Goal: Contribute content

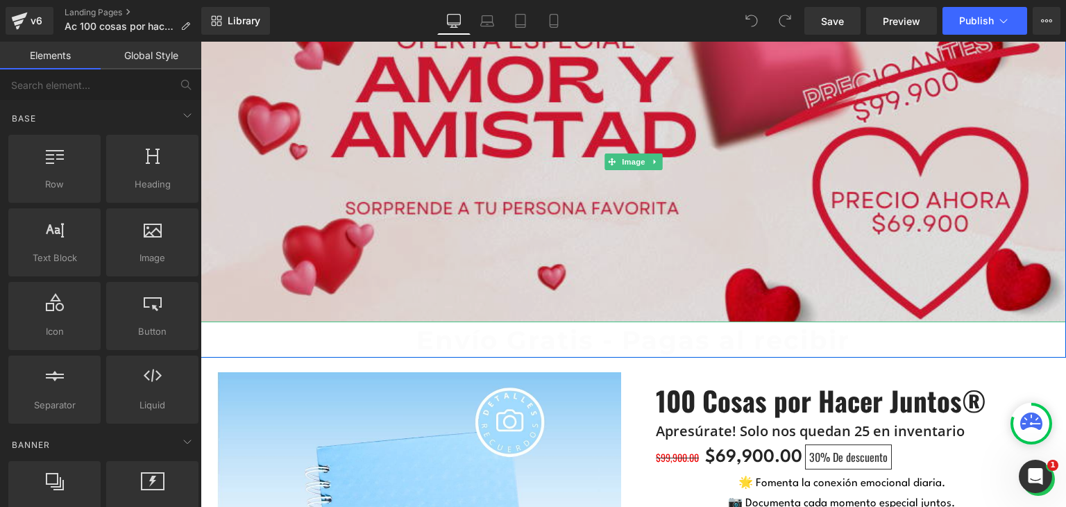
scroll to position [69, 0]
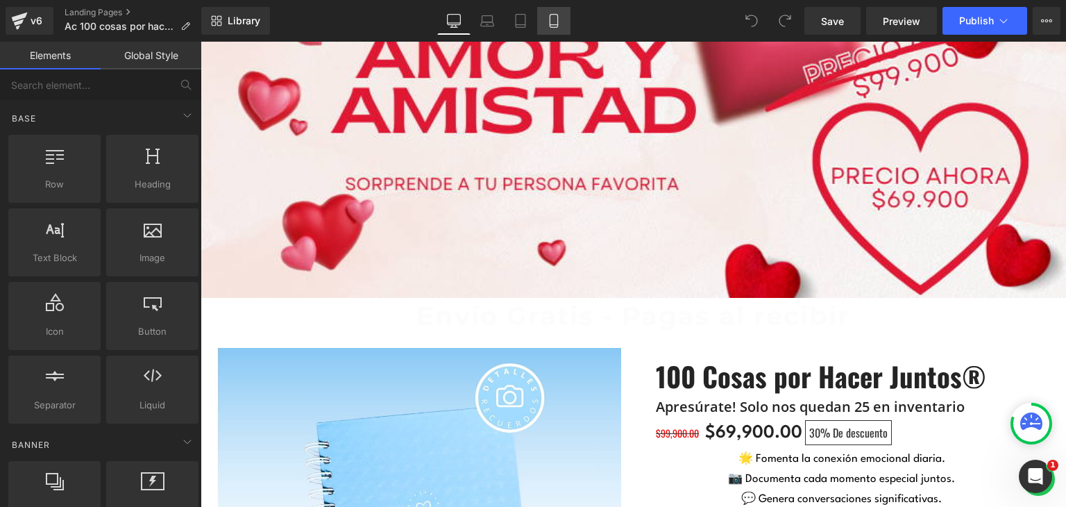
click at [558, 25] on icon at bounding box center [554, 21] width 14 height 14
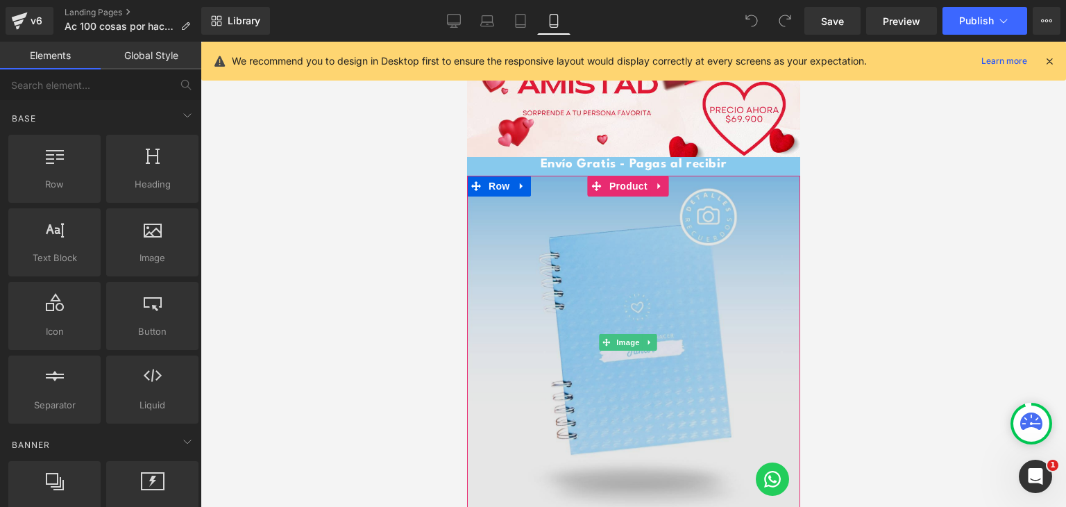
scroll to position [0, 0]
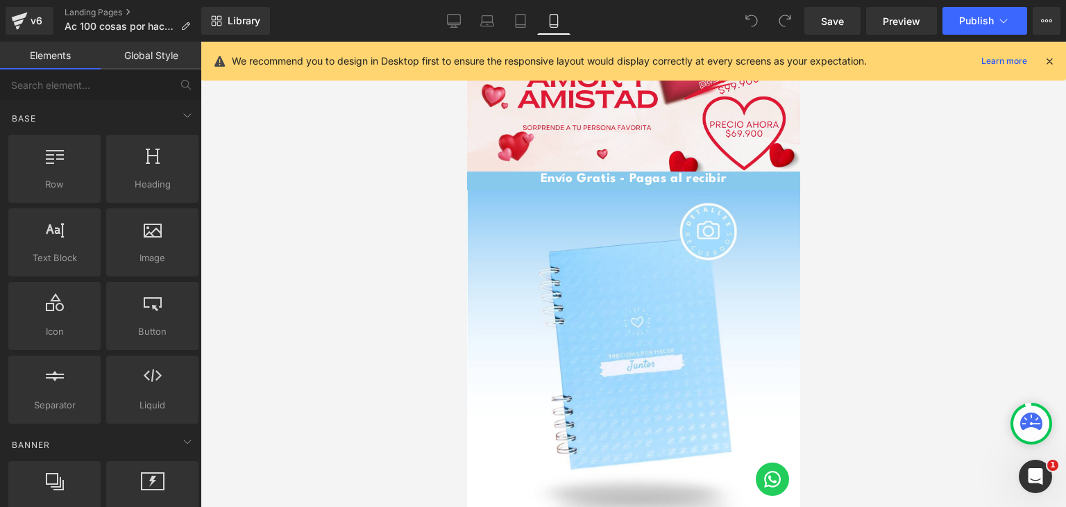
click at [1046, 64] on icon at bounding box center [1049, 61] width 12 height 12
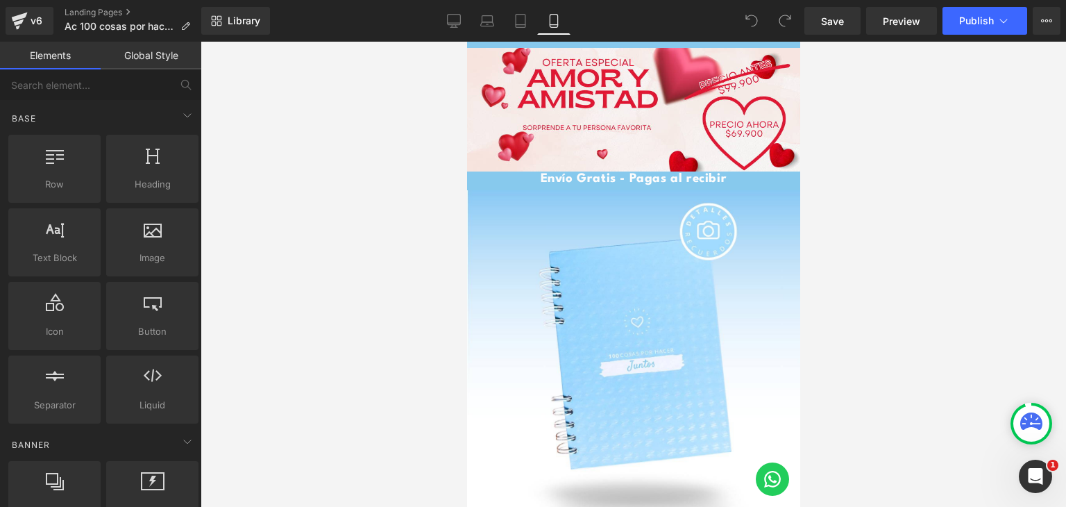
drag, startPoint x: 557, startPoint y: 28, endPoint x: 422, endPoint y: 291, distance: 295.1
click at [422, 291] on div at bounding box center [633, 274] width 865 height 465
click at [622, 103] on div "Image" at bounding box center [632, 110] width 333 height 124
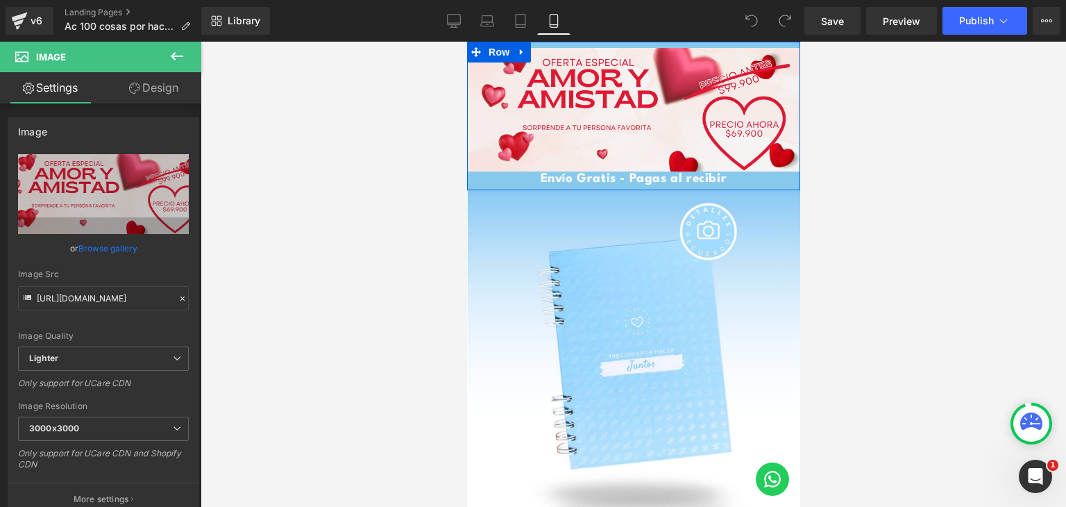
click at [518, 52] on icon at bounding box center [521, 52] width 10 height 10
click at [552, 51] on icon at bounding box center [557, 52] width 10 height 10
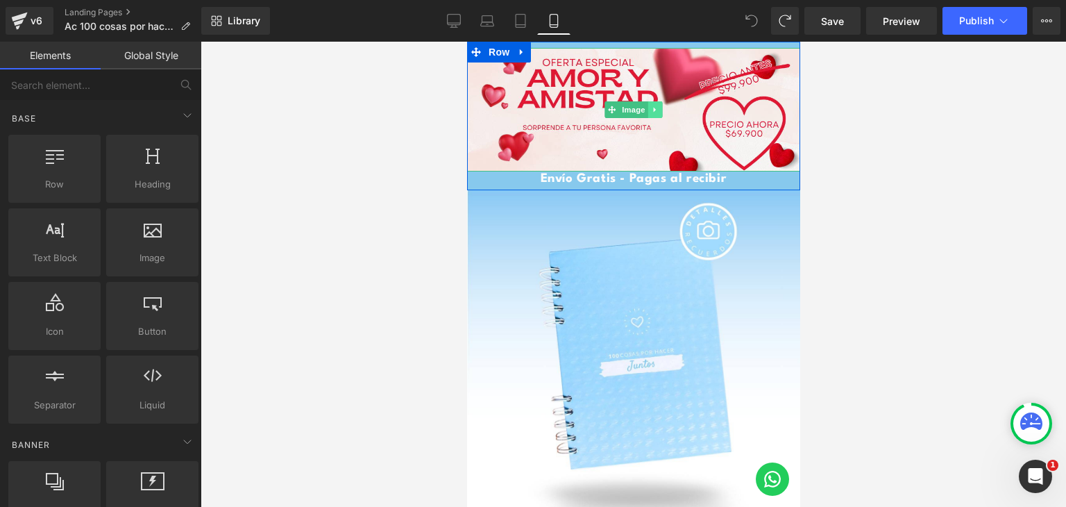
click at [653, 109] on icon at bounding box center [654, 109] width 2 height 5
click at [658, 106] on icon at bounding box center [662, 109] width 8 height 8
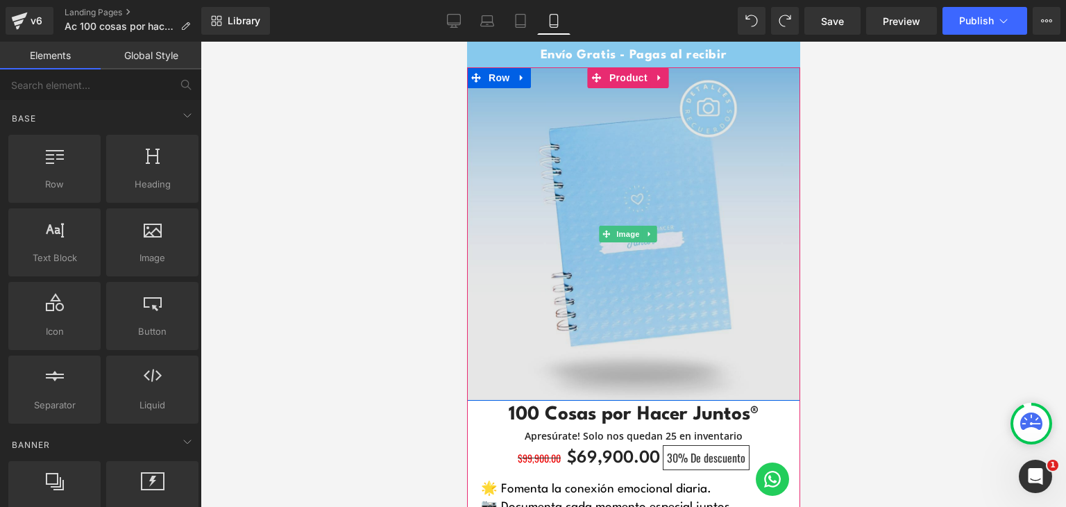
click at [620, 249] on img at bounding box center [632, 233] width 333 height 333
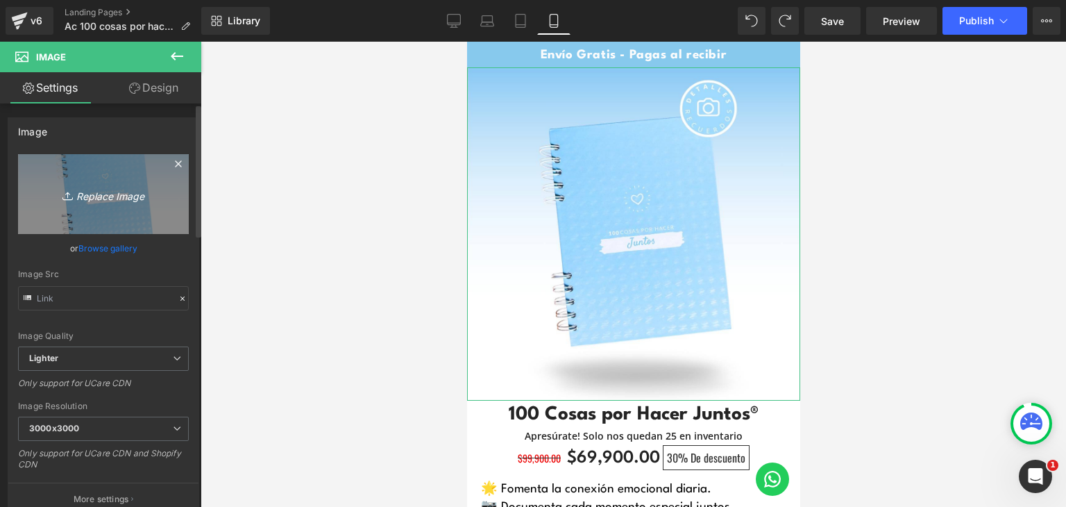
click at [90, 192] on icon "Replace Image" at bounding box center [103, 193] width 111 height 17
type input "C:\fakepath\AC1.png"
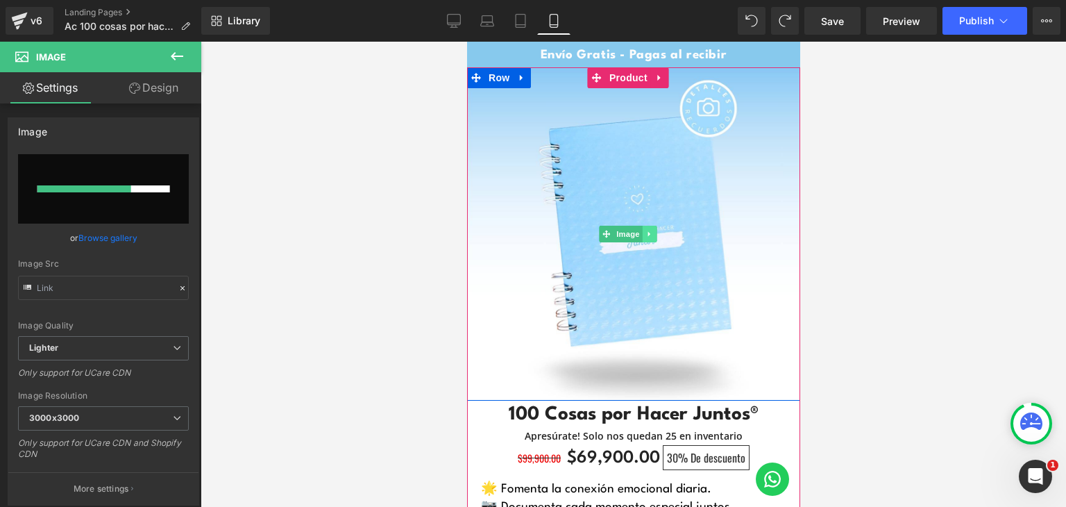
click at [649, 231] on icon at bounding box center [648, 233] width 2 height 5
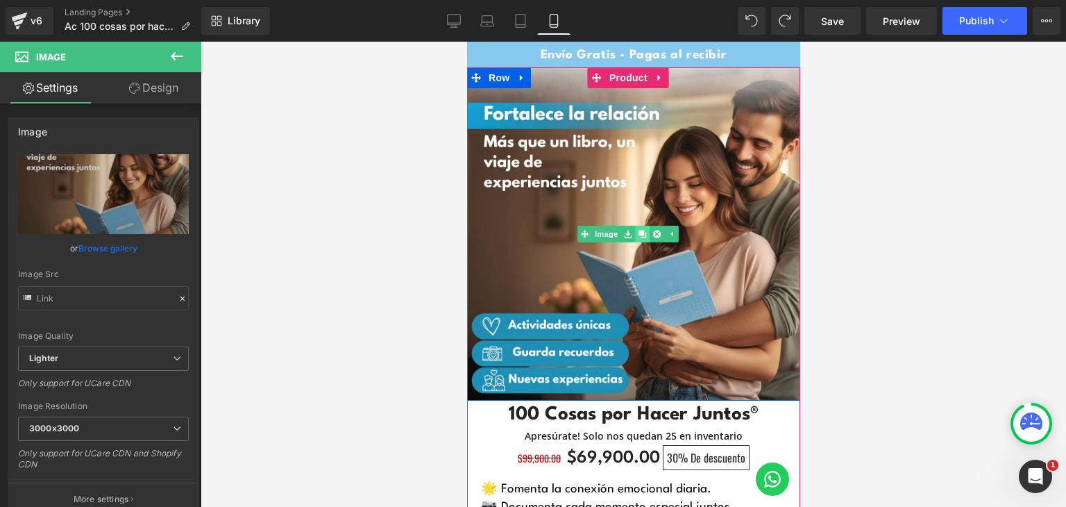
click at [643, 231] on icon at bounding box center [642, 234] width 8 height 8
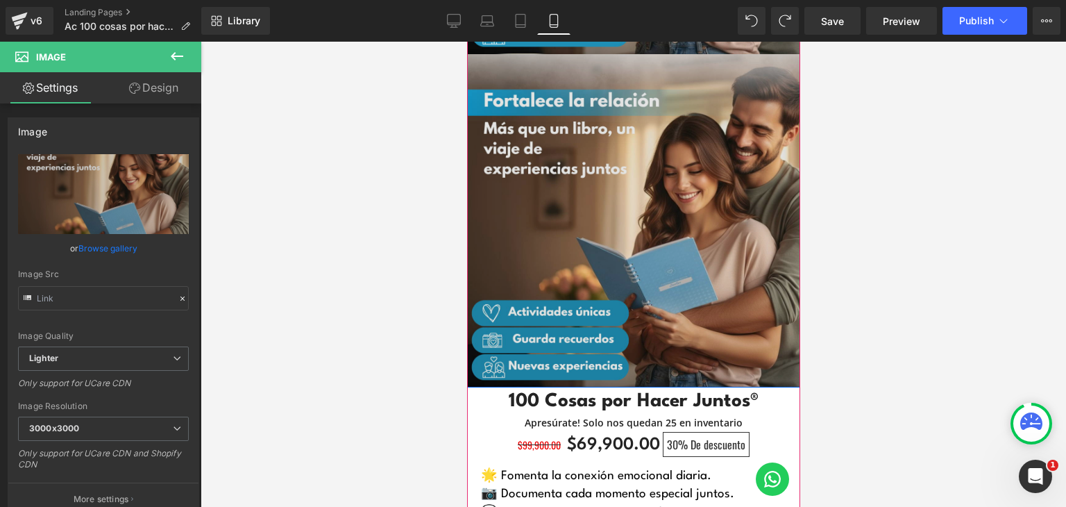
scroll to position [431, 0]
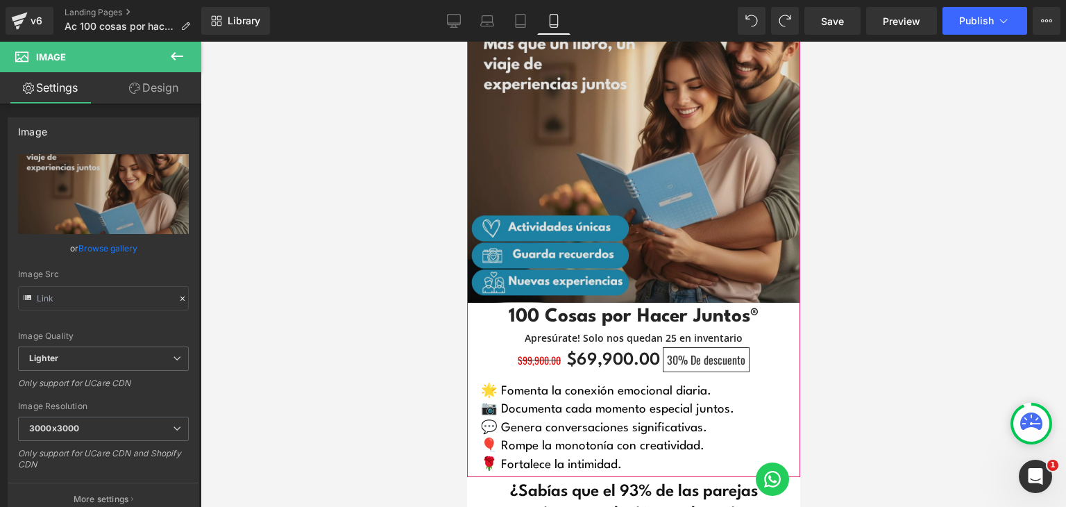
click at [675, 176] on img at bounding box center [632, 135] width 333 height 333
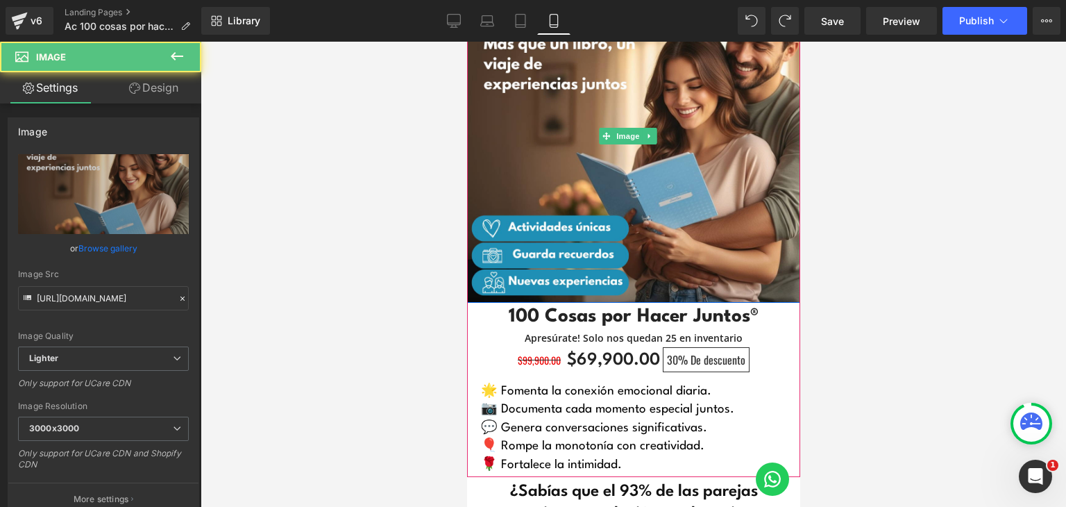
click at [649, 132] on icon at bounding box center [649, 136] width 8 height 8
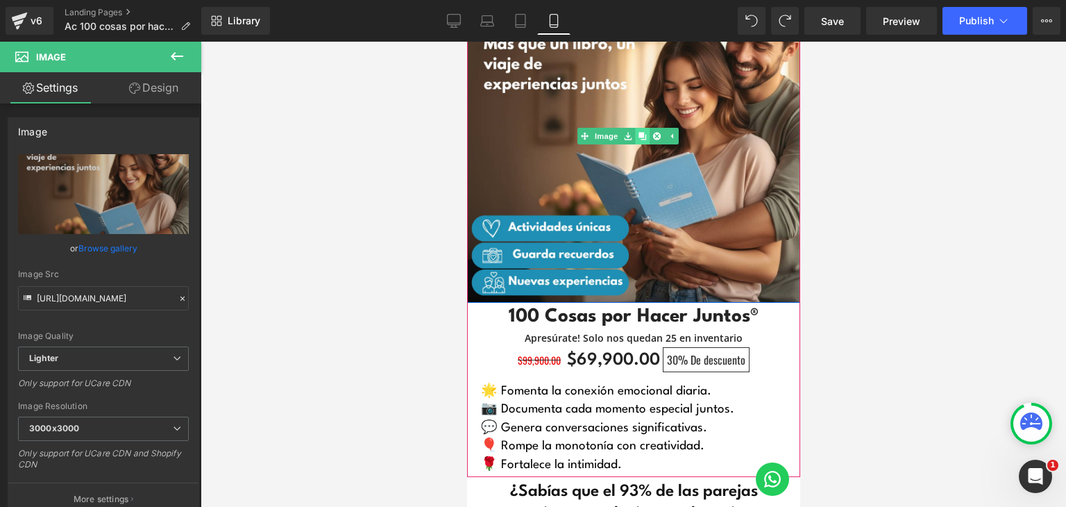
click at [638, 132] on icon at bounding box center [642, 136] width 8 height 8
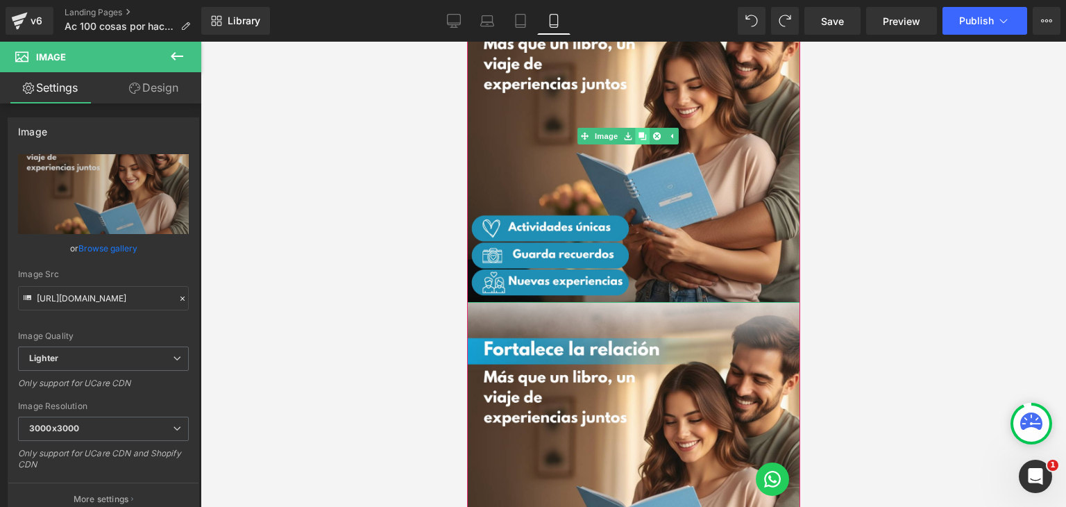
click at [643, 132] on icon at bounding box center [642, 136] width 8 height 8
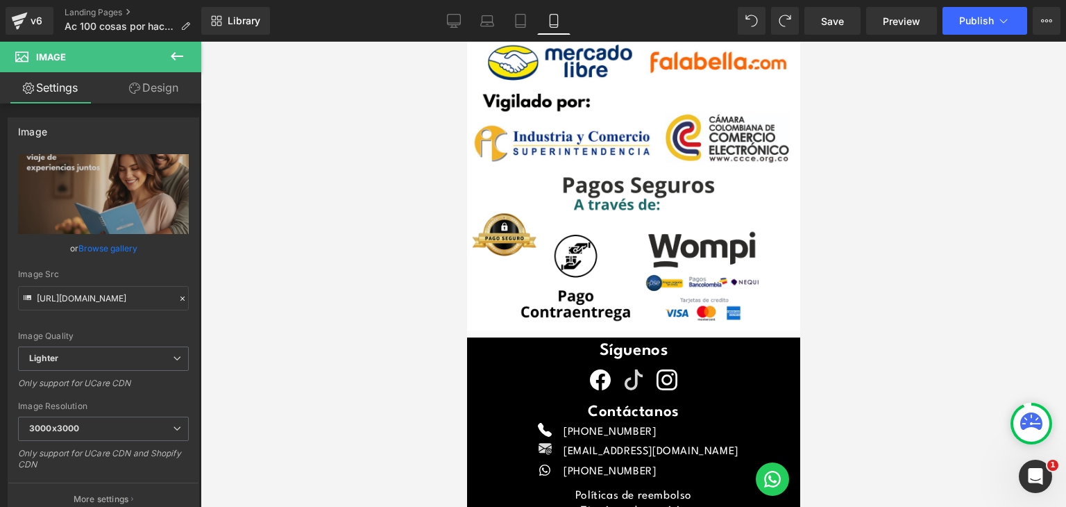
scroll to position [6172, 0]
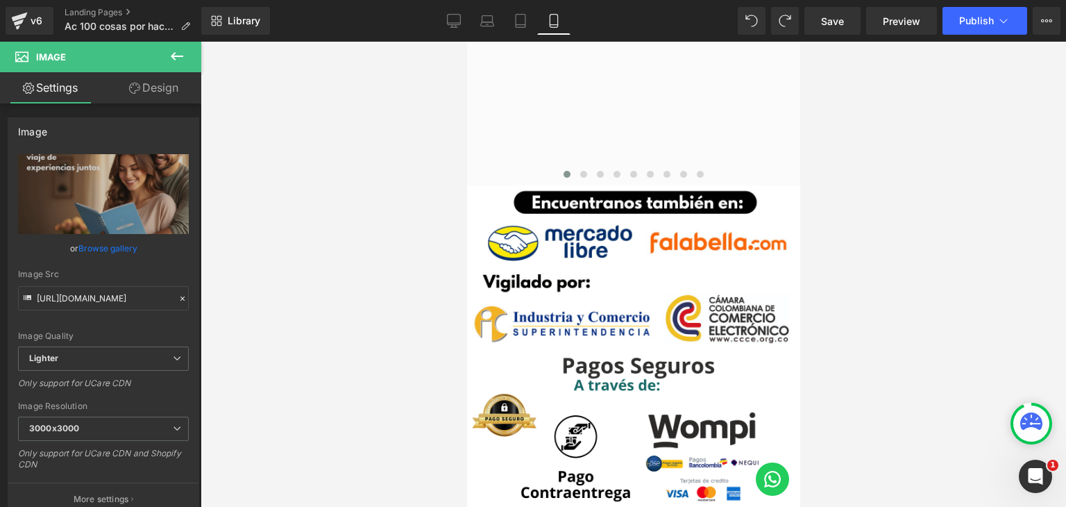
click at [180, 57] on icon at bounding box center [177, 56] width 17 height 17
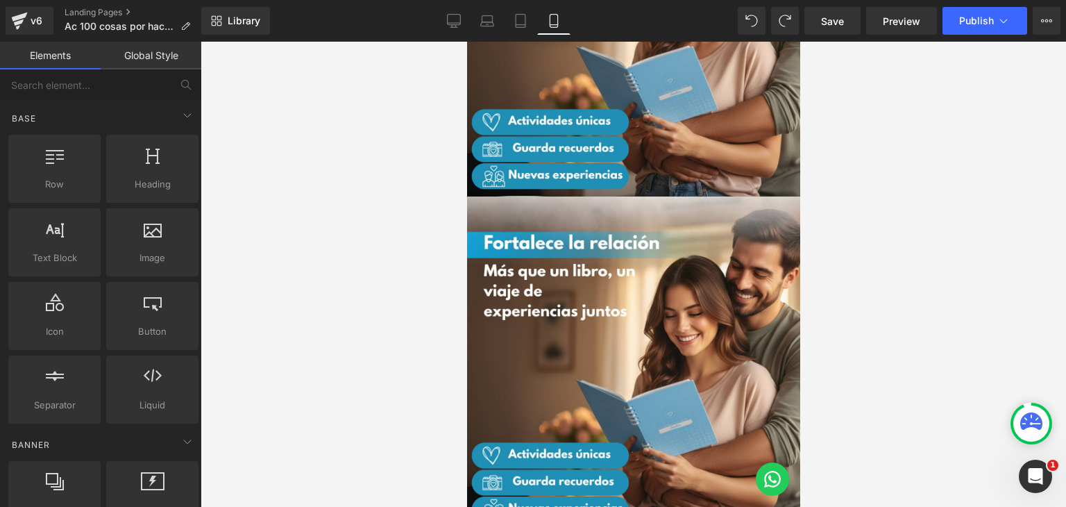
scroll to position [0, 0]
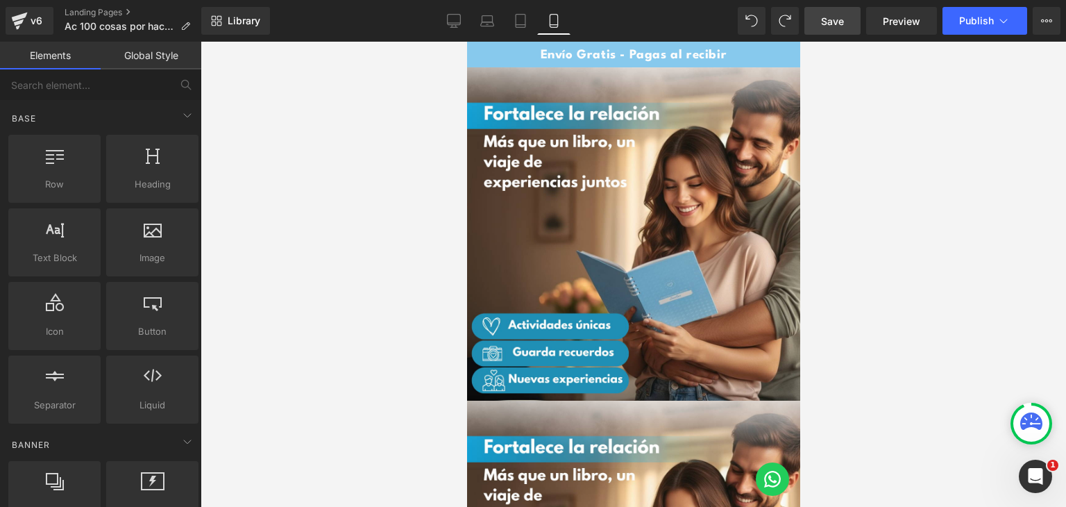
click at [835, 23] on span "Save" at bounding box center [832, 21] width 23 height 15
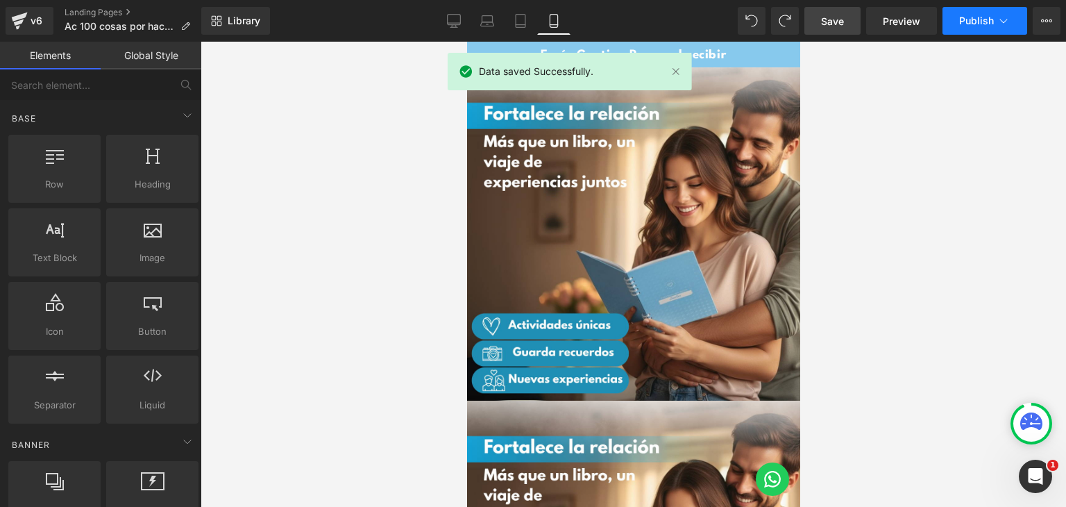
click at [967, 17] on span "Publish" at bounding box center [976, 20] width 35 height 11
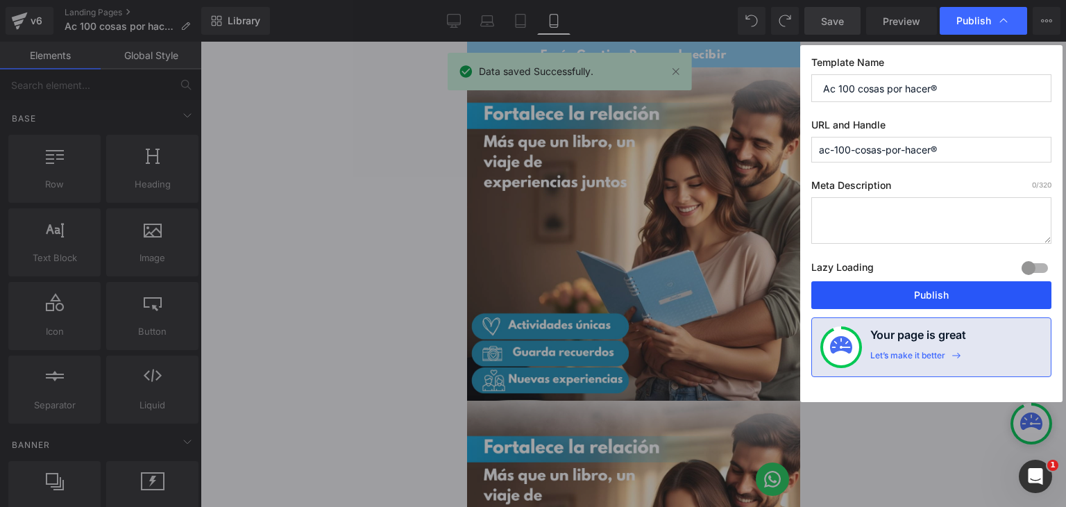
click at [905, 295] on button "Publish" at bounding box center [931, 295] width 240 height 28
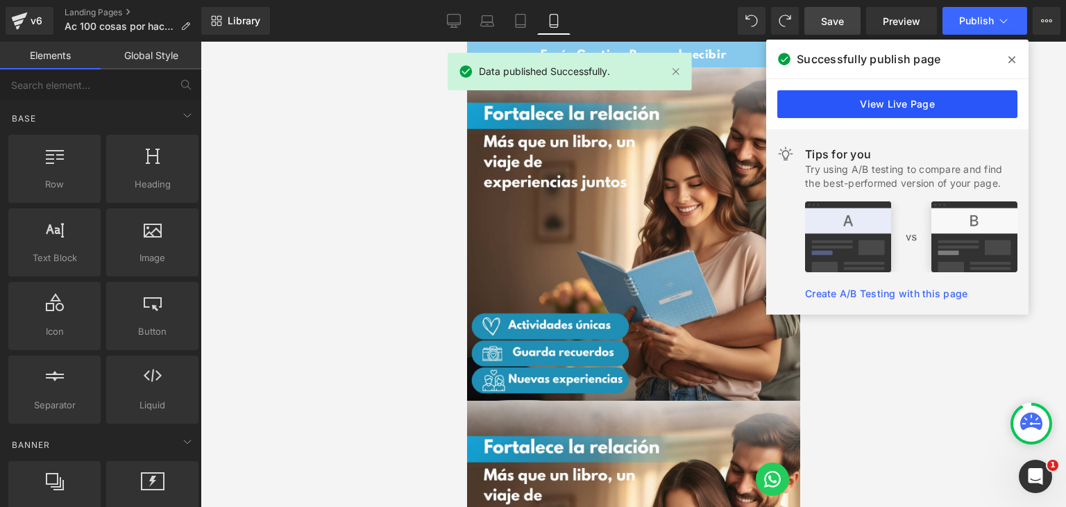
click at [903, 108] on link "View Live Page" at bounding box center [897, 104] width 240 height 28
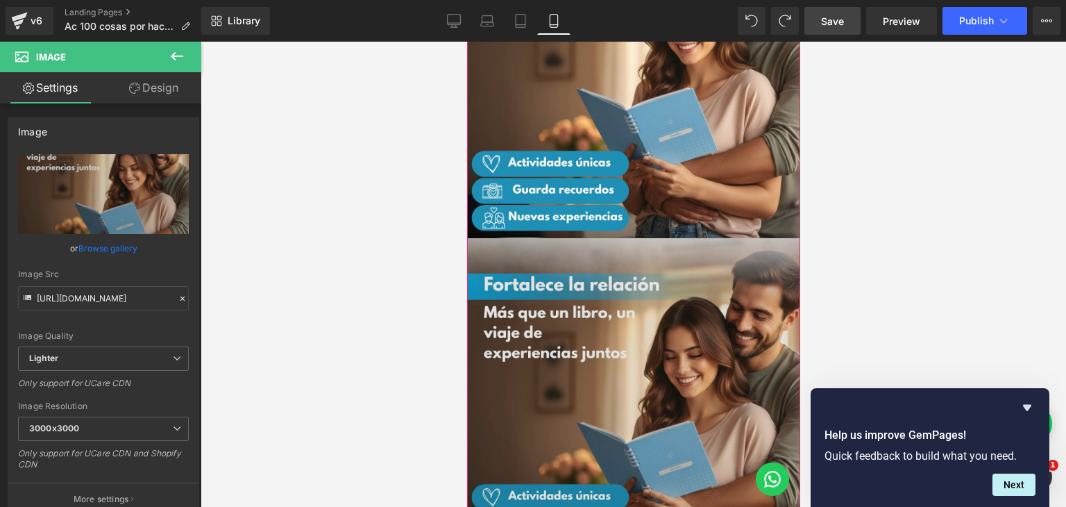
scroll to position [555, 0]
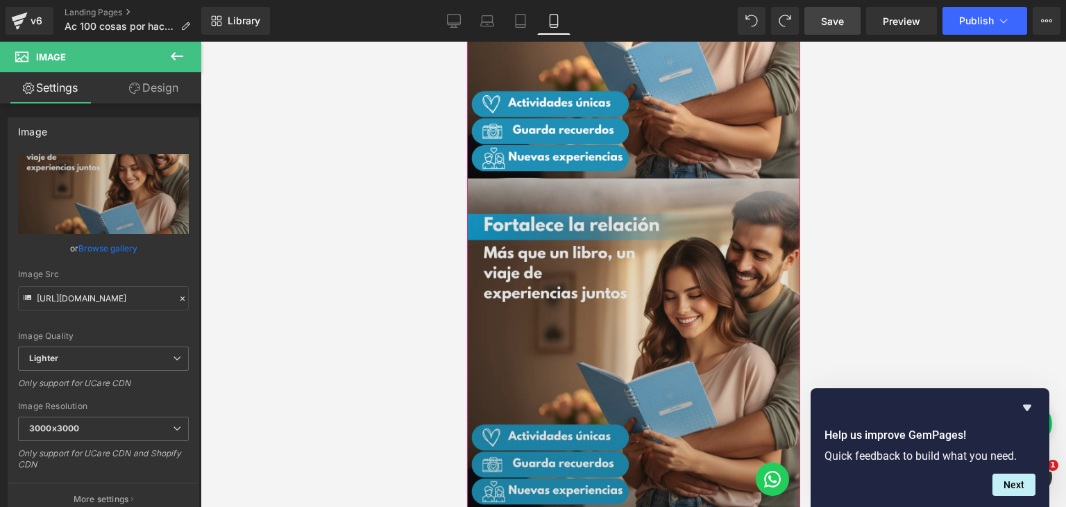
click at [651, 309] on div "Image" at bounding box center [632, 344] width 333 height 333
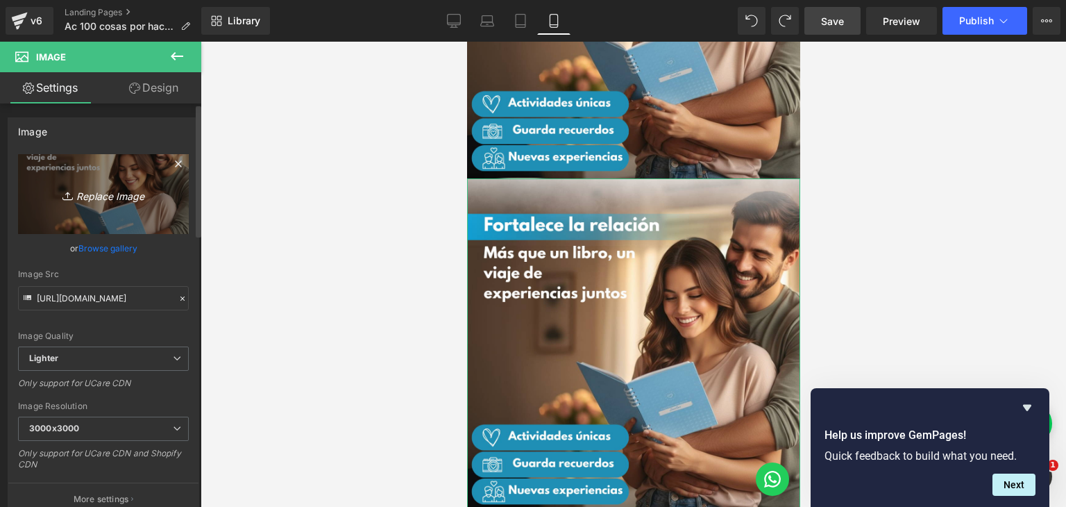
click at [97, 198] on icon "Replace Image" at bounding box center [103, 193] width 111 height 17
type input "C:\fakepath\AC2.png"
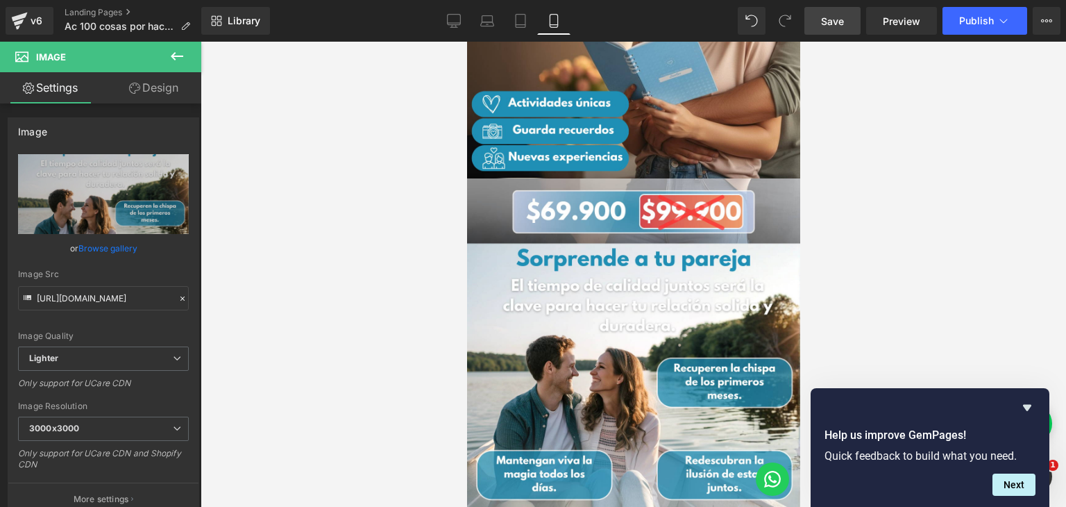
click at [924, 256] on div at bounding box center [633, 274] width 865 height 465
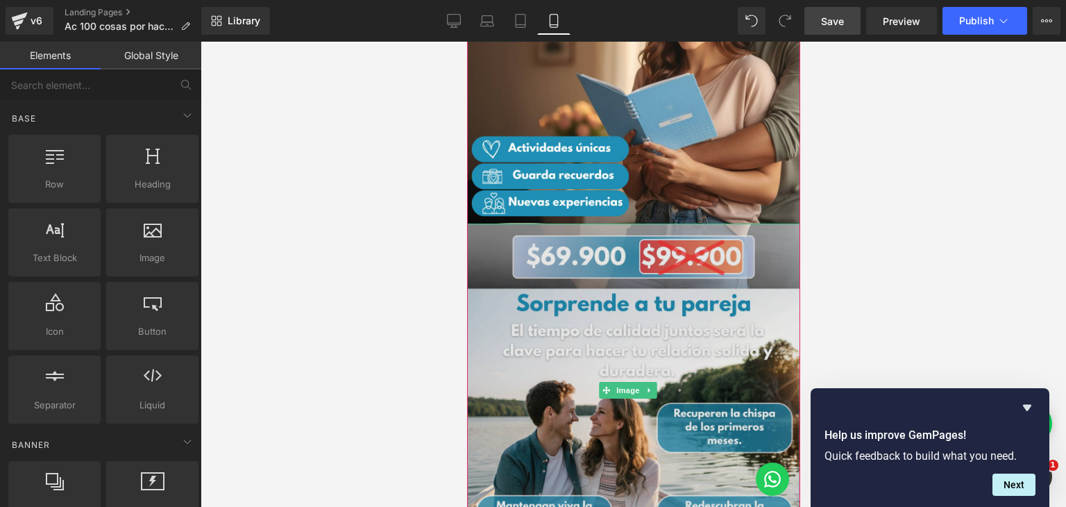
scroll to position [486, 0]
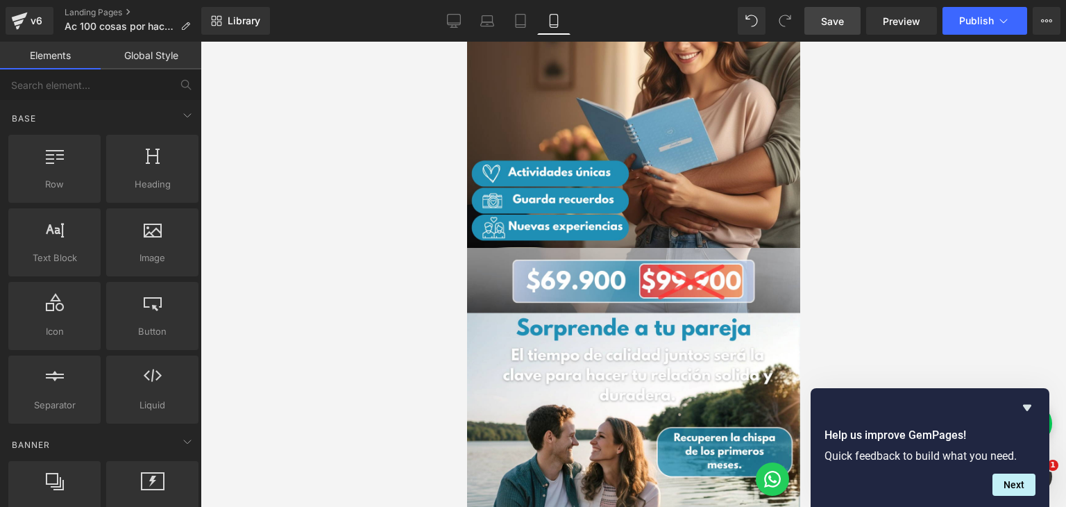
click at [302, 342] on div at bounding box center [633, 274] width 865 height 465
click at [844, 17] on span "Save" at bounding box center [832, 21] width 23 height 15
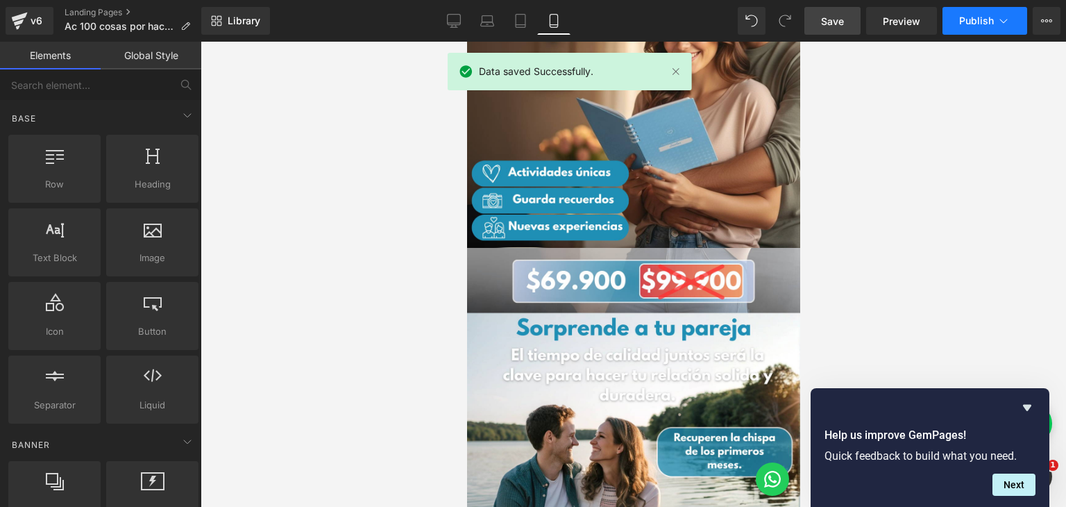
click at [971, 17] on span "Publish" at bounding box center [976, 20] width 35 height 11
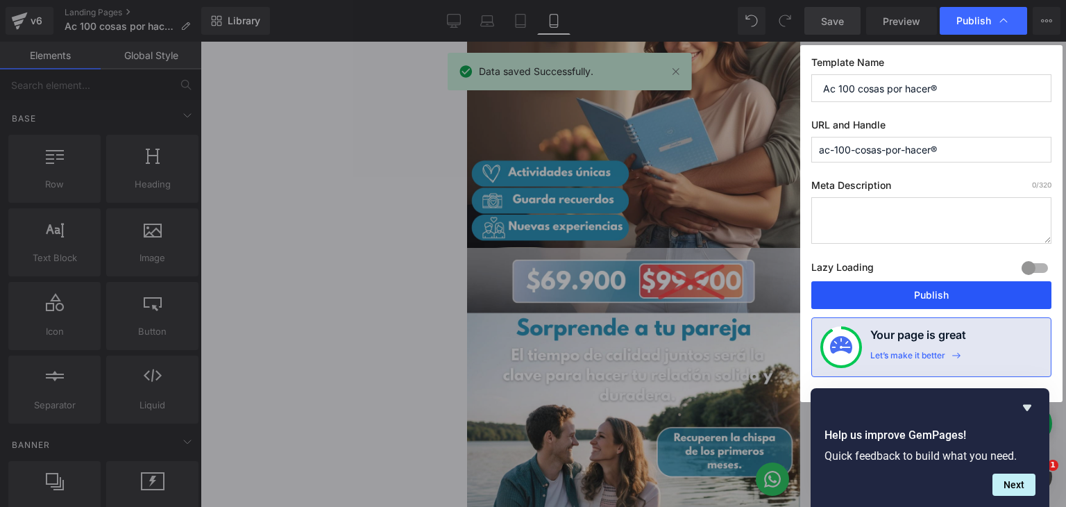
click at [879, 298] on button "Publish" at bounding box center [931, 295] width 240 height 28
